Goal: Task Accomplishment & Management: Use online tool/utility

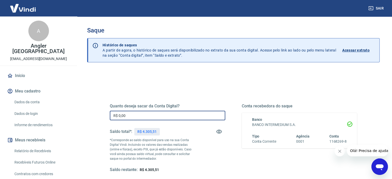
click at [161, 115] on input "R$ 0,00" at bounding box center [167, 116] width 115 height 10
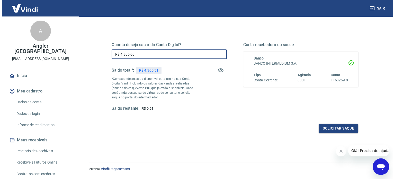
scroll to position [61, 0]
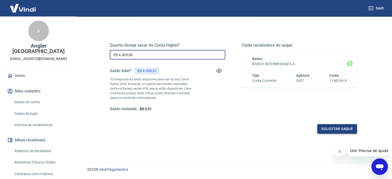
type input "R$ 4.305,00"
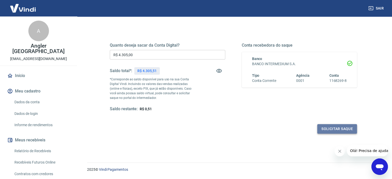
click at [335, 126] on button "Solicitar saque" at bounding box center [337, 129] width 40 height 10
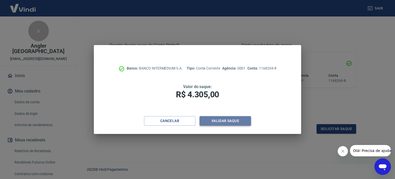
click at [235, 119] on button "Validar saque" at bounding box center [225, 121] width 51 height 10
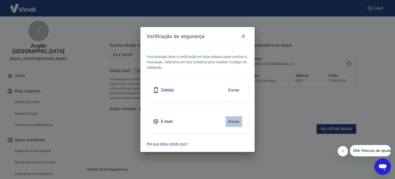
click at [234, 120] on button "Enviar" at bounding box center [234, 121] width 17 height 11
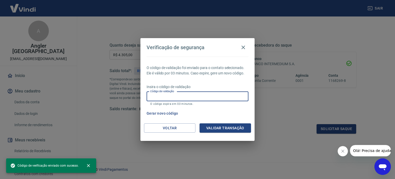
click at [175, 92] on input "Código de validação" at bounding box center [198, 97] width 102 height 10
paste input "168126"
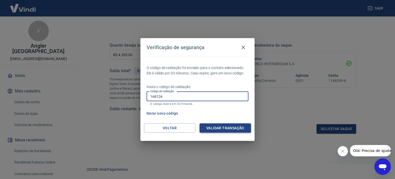
type input "168126"
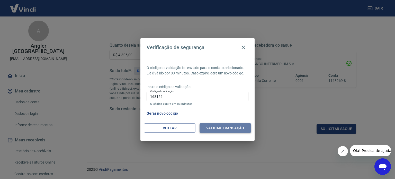
click at [228, 126] on button "Validar transação" at bounding box center [225, 128] width 51 height 10
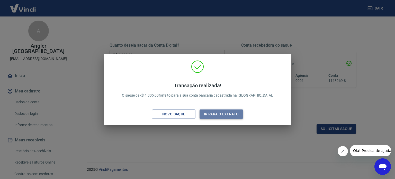
click at [231, 114] on button "Ir para o extrato" at bounding box center [222, 114] width 44 height 10
